Goal: Communication & Community: Ask a question

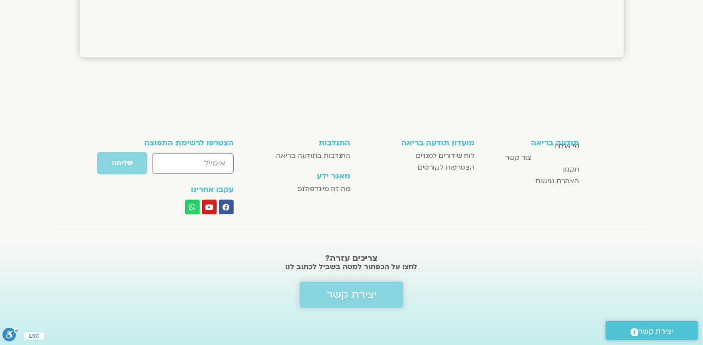
click at [343, 294] on span "יצירת קשר" at bounding box center [352, 295] width 50 height 12
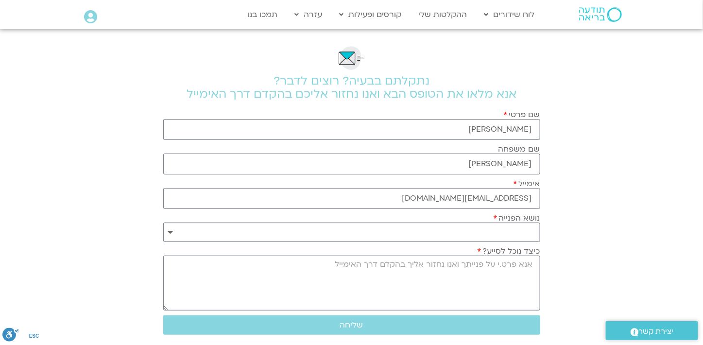
click at [471, 231] on select "**********" at bounding box center [351, 232] width 377 height 19
select select "**********"
click at [163, 223] on select "**********" at bounding box center [351, 232] width 377 height 19
click at [530, 263] on textarea "כיצד נוכל לסייע?" at bounding box center [351, 283] width 377 height 55
click at [394, 263] on textarea "שלום. שכחתי להוסיף לבקשת ההצטרפות לסדרת" at bounding box center [351, 283] width 377 height 55
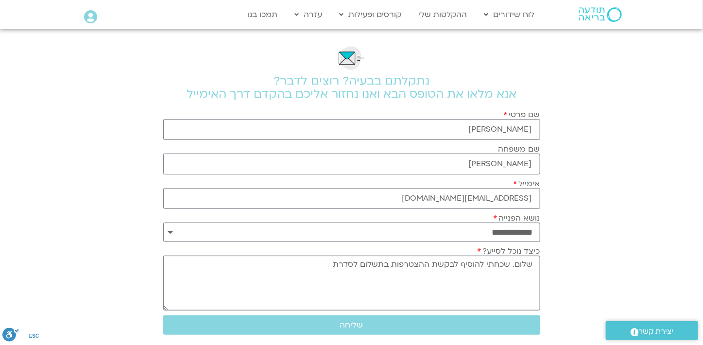
click at [335, 263] on textarea "שלום. שכחתי להוסיף לבקשת ההצטרפות בתשלום לסדרת" at bounding box center [351, 283] width 377 height 55
click at [299, 261] on textarea "שלום. שכחתי להוסיף לבקשת ההצטרפות בתשלום לסדרת המפגשים" at bounding box center [351, 283] width 377 height 55
click at [328, 264] on textarea "שלום. שכחתי להוסיף לבקשת ההצטרפות בתשלום לסדרת המפגשים" at bounding box center [351, 283] width 377 height 55
click at [306, 264] on textarea "שלום. שכחתי להוסיף לבקשת ההצטרפות בתשלום לסדרת מפגשים" at bounding box center [351, 283] width 377 height 55
click at [309, 263] on textarea "שלום. שכחתי להוסיף לבקשת ההצטרפות בתשלום לסדרת מפגשינההתמקדות עם דנה" at bounding box center [351, 283] width 377 height 55
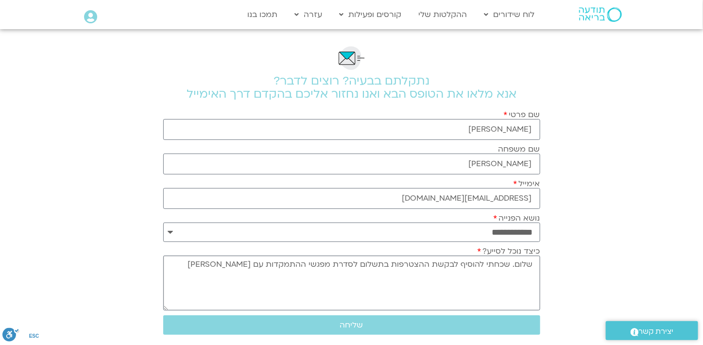
click at [243, 262] on textarea "שלום. שכחתי להוסיף לבקשת ההצטרפות בתשלום לסדרת מפגשי ההתמקדות עם דנה" at bounding box center [351, 283] width 377 height 55
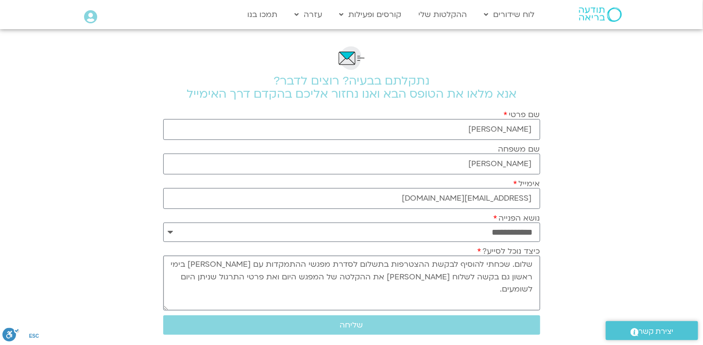
click at [276, 275] on textarea "שלום. שכחתי להוסיף לבקשת ההצטרפות בתשלום לסדרת מפגשי ההתמקדות עם דנה בימי ראשון…" at bounding box center [351, 283] width 377 height 55
click at [211, 277] on textarea "שלום. שכחתי להוסיף לבקשת ההצטרפות בתשלום לסדרת מפגשי ההתמקדות עם דנה בימי ראשון…" at bounding box center [351, 283] width 377 height 55
click at [374, 274] on textarea "שלום. שכחתי להוסיף לבקשת ההצטרפות בתשלום לסדרת מפגשי ההתמקדות עם דנה בימי ראשון…" at bounding box center [351, 283] width 377 height 55
click at [302, 275] on textarea "שלום. שכחתי להוסיף לבקשת ההצטרפות בתשלום לסדרת מפגשי ההתמקדות עם דנה בימי ראשון…" at bounding box center [351, 283] width 377 height 55
click at [313, 276] on textarea "שלום. שכחתי להוסיף לבקשת ההצטרפות בתשלום לסדרת מפגשי ההתמקדות עם דנה בימי ראשון…" at bounding box center [351, 283] width 377 height 55
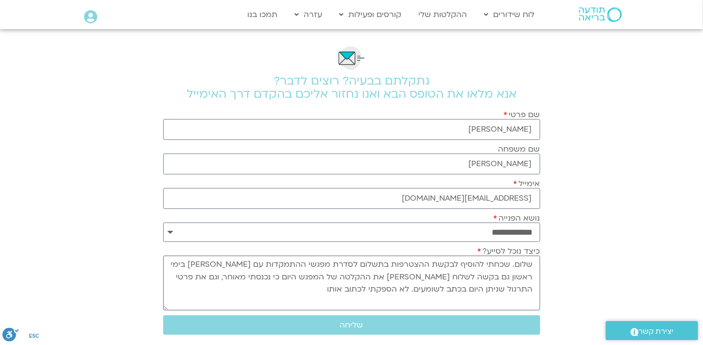
click at [375, 275] on textarea "שלום. שכחתי להוסיף לבקשת ההצטרפות בתשלום לסדרת מפגשי ההתמקדות עם דנה בימי ראשון…" at bounding box center [351, 283] width 377 height 55
click at [415, 288] on textarea "שלום. שכחתי להוסיף לבקשת ההצטרפות בתשלום לסדרת מפגשי ההתמקדות עם דנה בימי ראשון…" at bounding box center [351, 283] width 377 height 55
click at [418, 288] on textarea "שלום. שכחתי להוסיף לבקשת ההצטרפות בתשלום לסדרת מפגשי ההתמקדות עם דנה בימי ראשון…" at bounding box center [351, 283] width 377 height 55
click at [373, 287] on textarea "שלום. שכחתי להוסיף לבקשת ההצטרפות בתשלום לסדרת מפגשי ההתמקדות עם דנה בימי ראשון…" at bounding box center [351, 283] width 377 height 55
click at [370, 287] on textarea "שלום. שכחתי להוסיף לבקשת ההצטרפות בתשלום לסדרת מפגשי ההתמקדות עם דנה בימי ראשון…" at bounding box center [351, 283] width 377 height 55
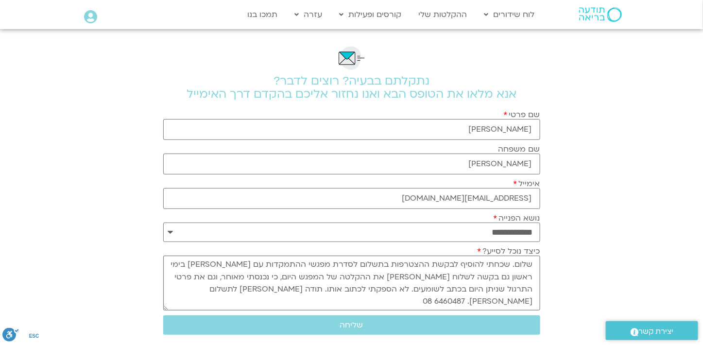
click at [369, 285] on textarea "שלום. שכחתי להוסיף לבקשת ההצטרפות בתשלום לסדרת מפגשי ההתמקדות עם דנה בימי ראשון…" at bounding box center [351, 283] width 377 height 55
type textarea "שלום. שכחתי להוסיף לבקשת ההצטרפות בתשלום לסדרת מפגשי ההתמקדות עם דנה בימי ראשון…"
click at [345, 323] on span "שליחה" at bounding box center [351, 325] width 23 height 9
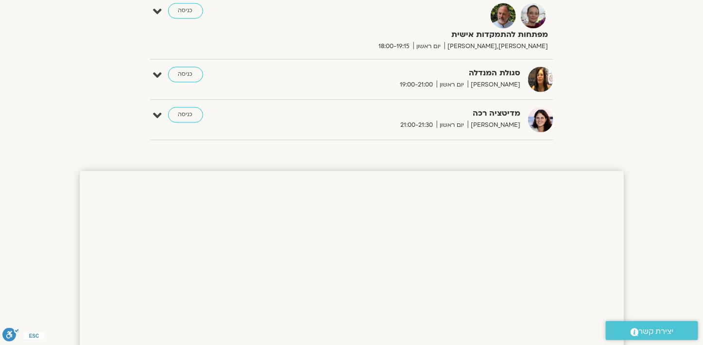
scroll to position [759, 0]
